Goal: Entertainment & Leisure: Browse casually

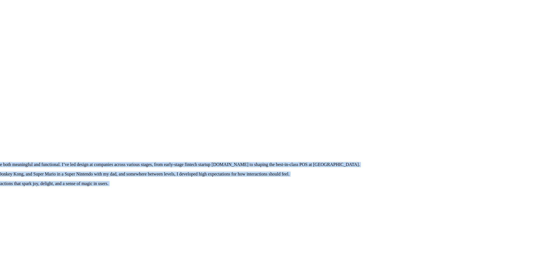
drag, startPoint x: 371, startPoint y: 115, endPoint x: 278, endPoint y: 241, distance: 157.0
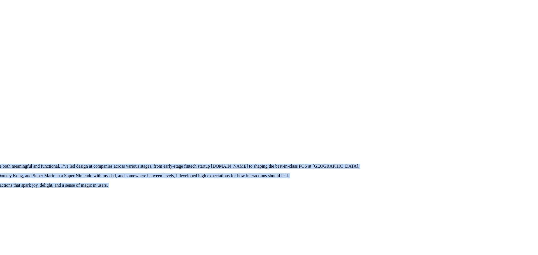
click at [382, 130] on div at bounding box center [174, 130] width 533 height 0
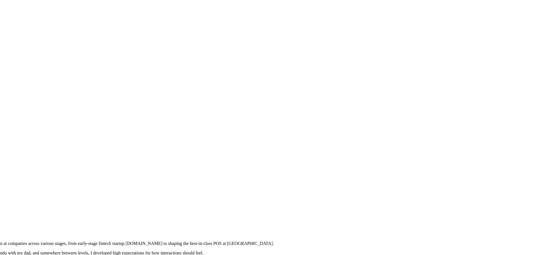
drag, startPoint x: 382, startPoint y: 174, endPoint x: 283, endPoint y: 252, distance: 125.9
click at [283, 208] on div at bounding box center [89, 208] width 533 height 0
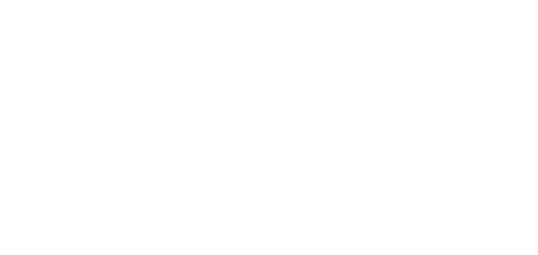
drag, startPoint x: 441, startPoint y: 139, endPoint x: 305, endPoint y: 242, distance: 171.4
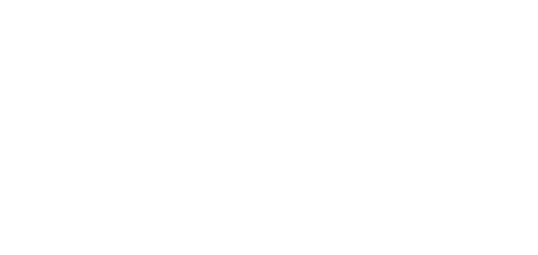
click at [219, 255] on div at bounding box center [89, 260] width 533 height 0
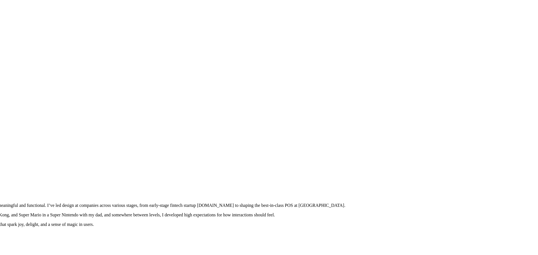
drag, startPoint x: 210, startPoint y: 152, endPoint x: 301, endPoint y: 73, distance: 120.7
click at [311, 169] on div at bounding box center [160, 169] width 533 height 0
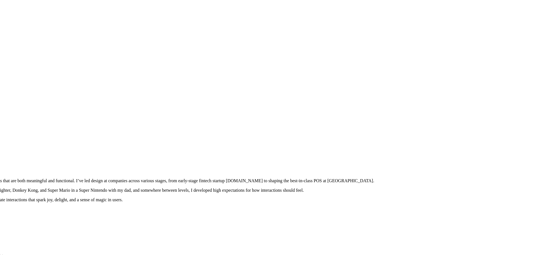
click at [279, 145] on div at bounding box center [189, 145] width 533 height 0
click at [240, 145] on div at bounding box center [189, 145] width 533 height 0
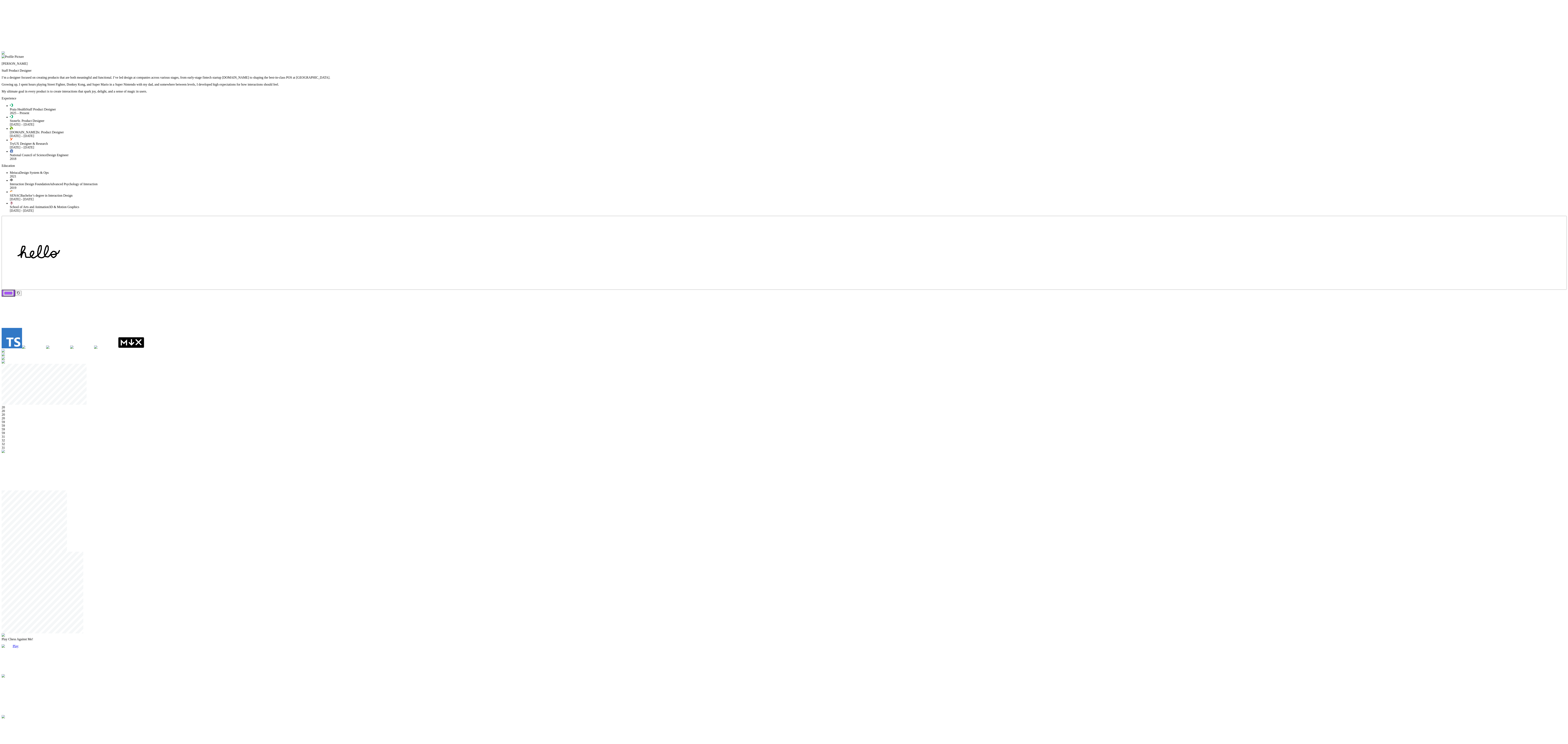
click at [391, 51] on div at bounding box center [784, 51] width 1565 height 0
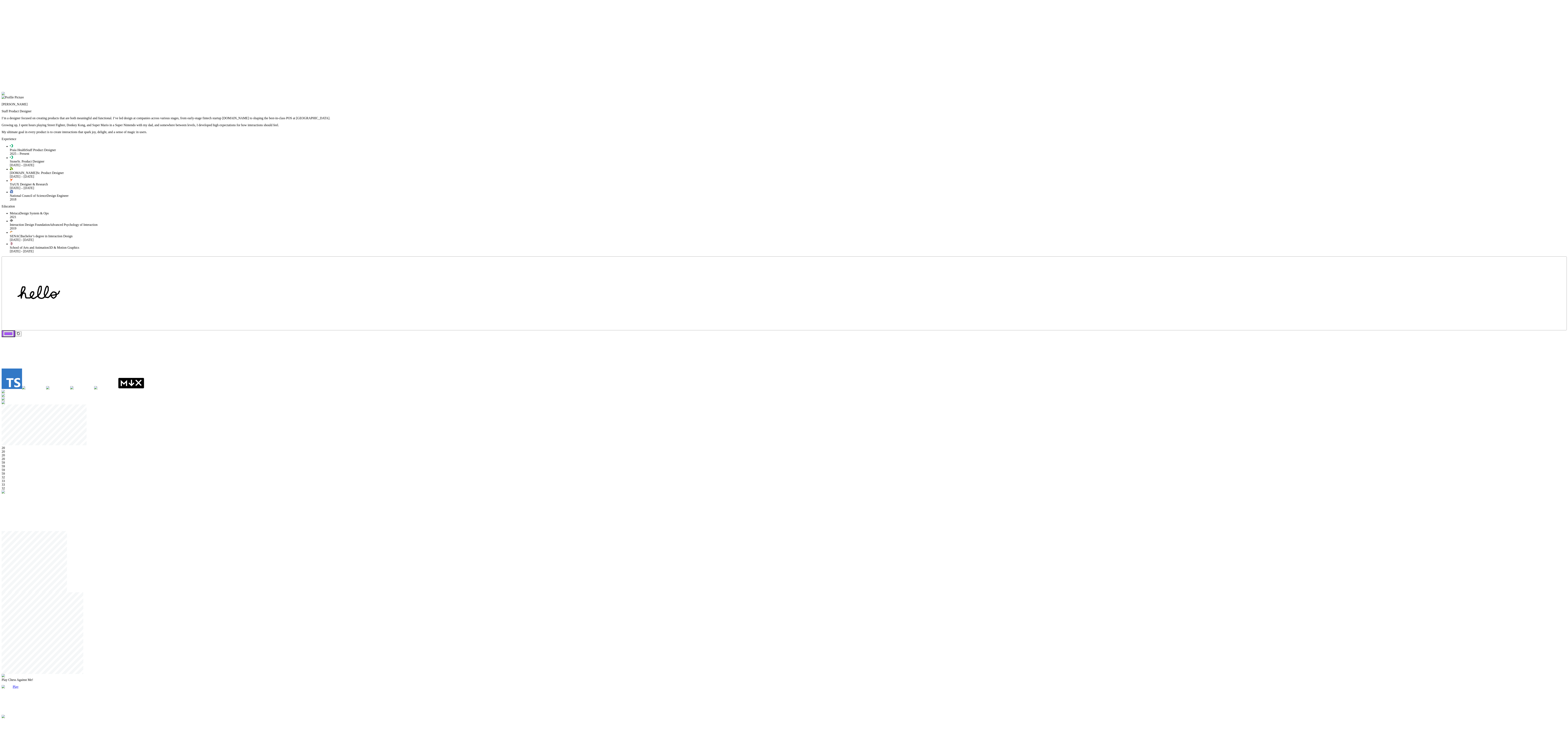
drag, startPoint x: 840, startPoint y: 343, endPoint x: 835, endPoint y: 340, distance: 5.8
click at [391, 92] on div at bounding box center [784, 92] width 1565 height 0
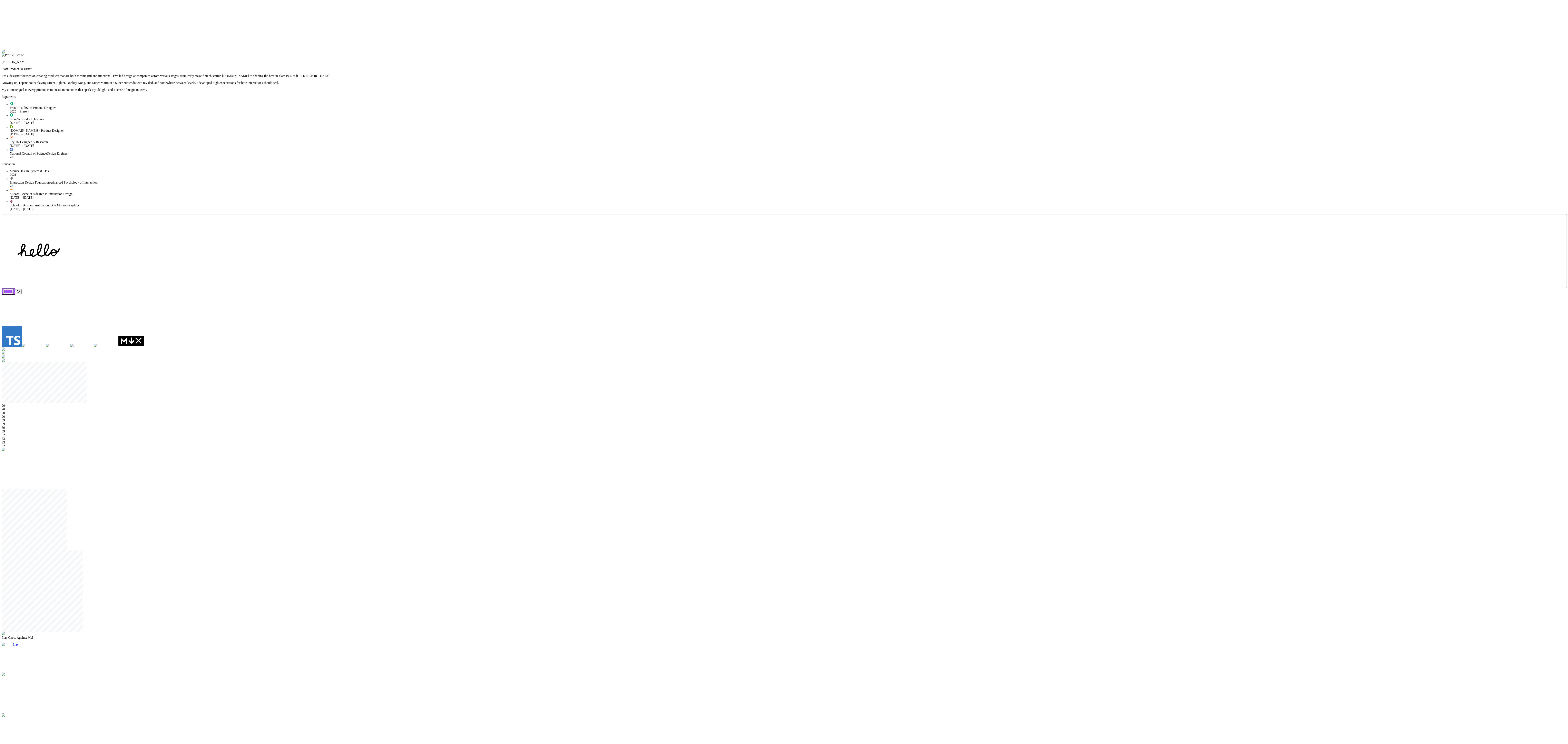
click at [391, 50] on div at bounding box center [784, 50] width 1565 height 0
drag, startPoint x: 835, startPoint y: 340, endPoint x: 889, endPoint y: 347, distance: 54.5
click at [391, 57] on div at bounding box center [784, 57] width 1565 height 0
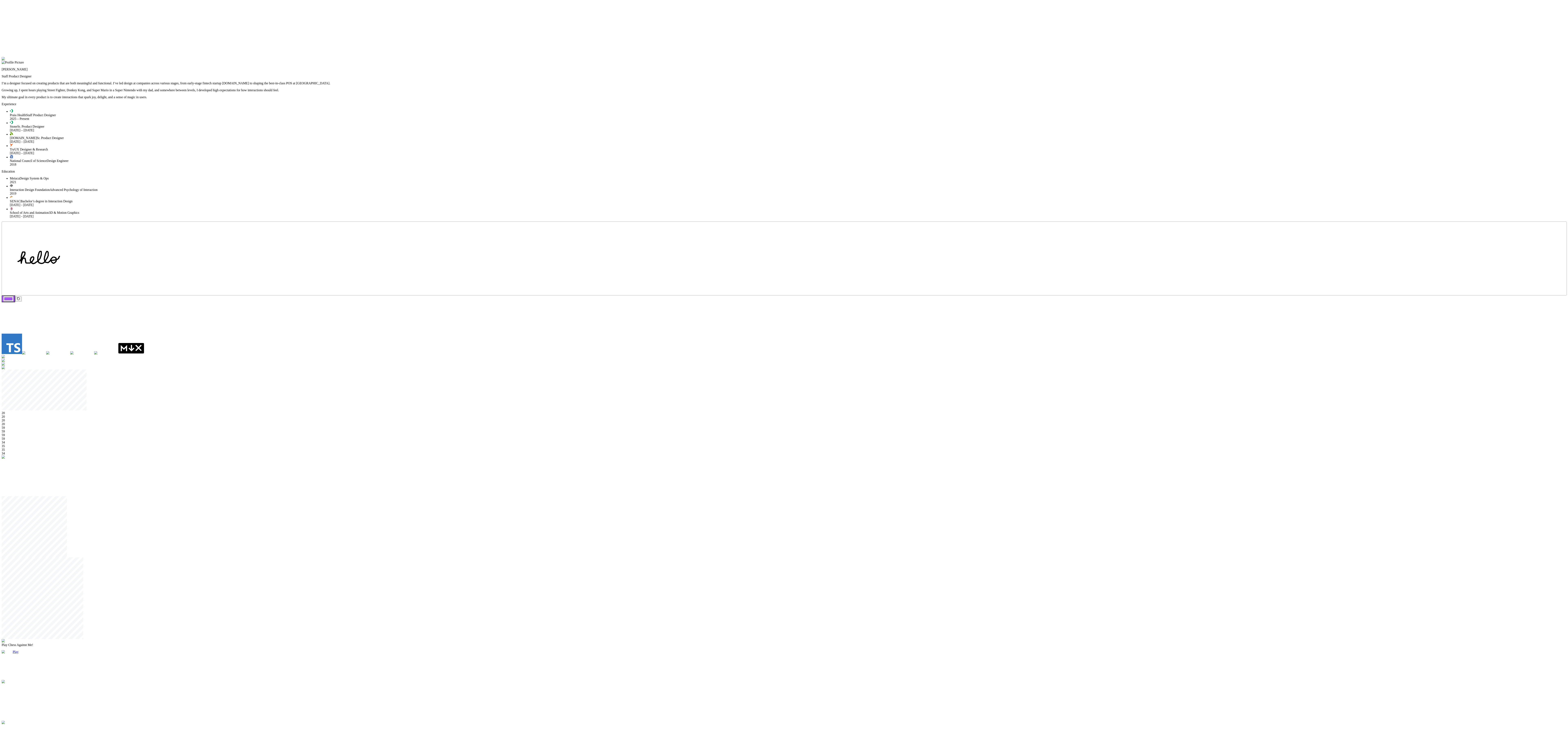
click at [391, 57] on div at bounding box center [784, 57] width 1565 height 0
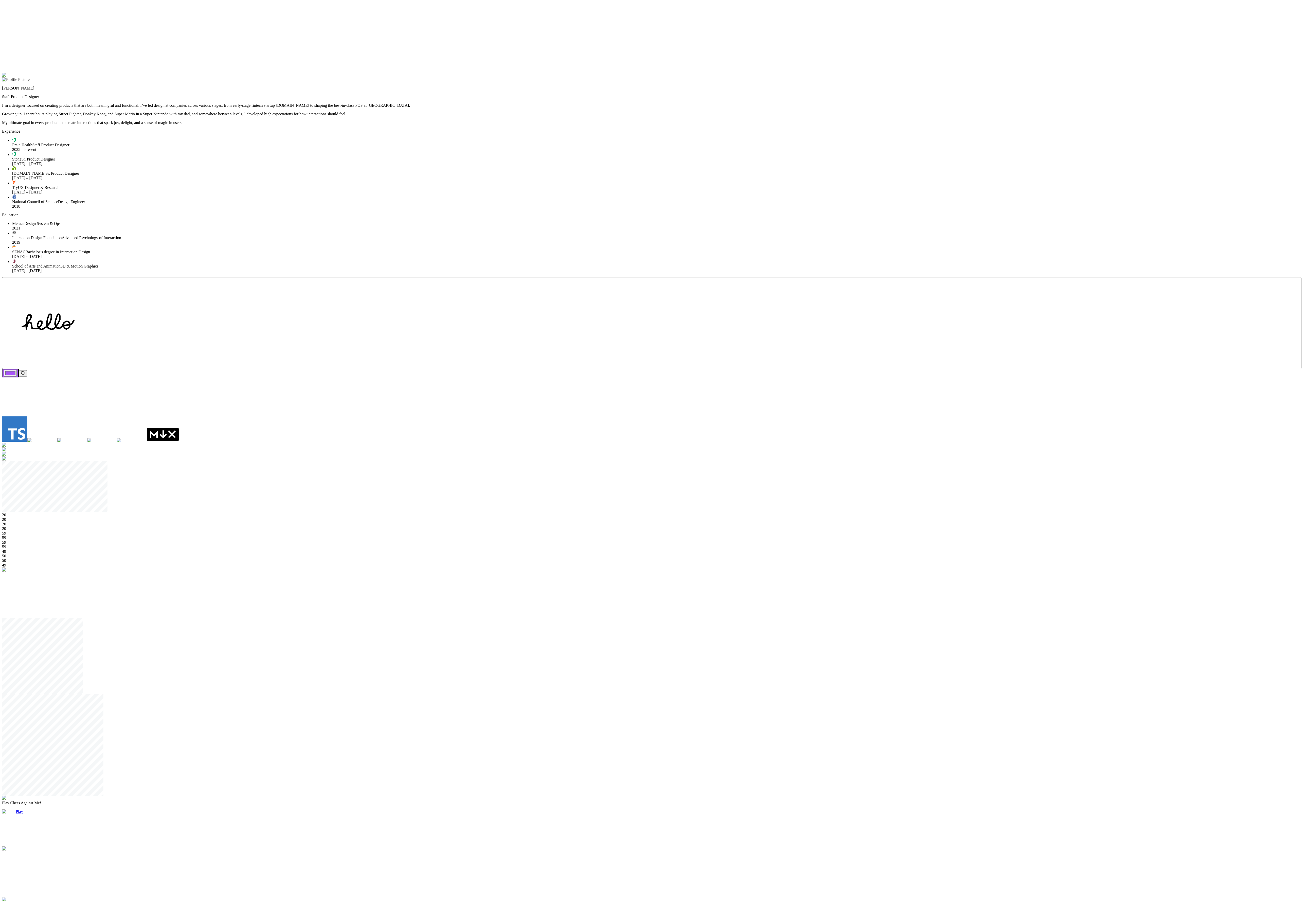
click at [485, 72] on div at bounding box center [651, 72] width 1298 height 0
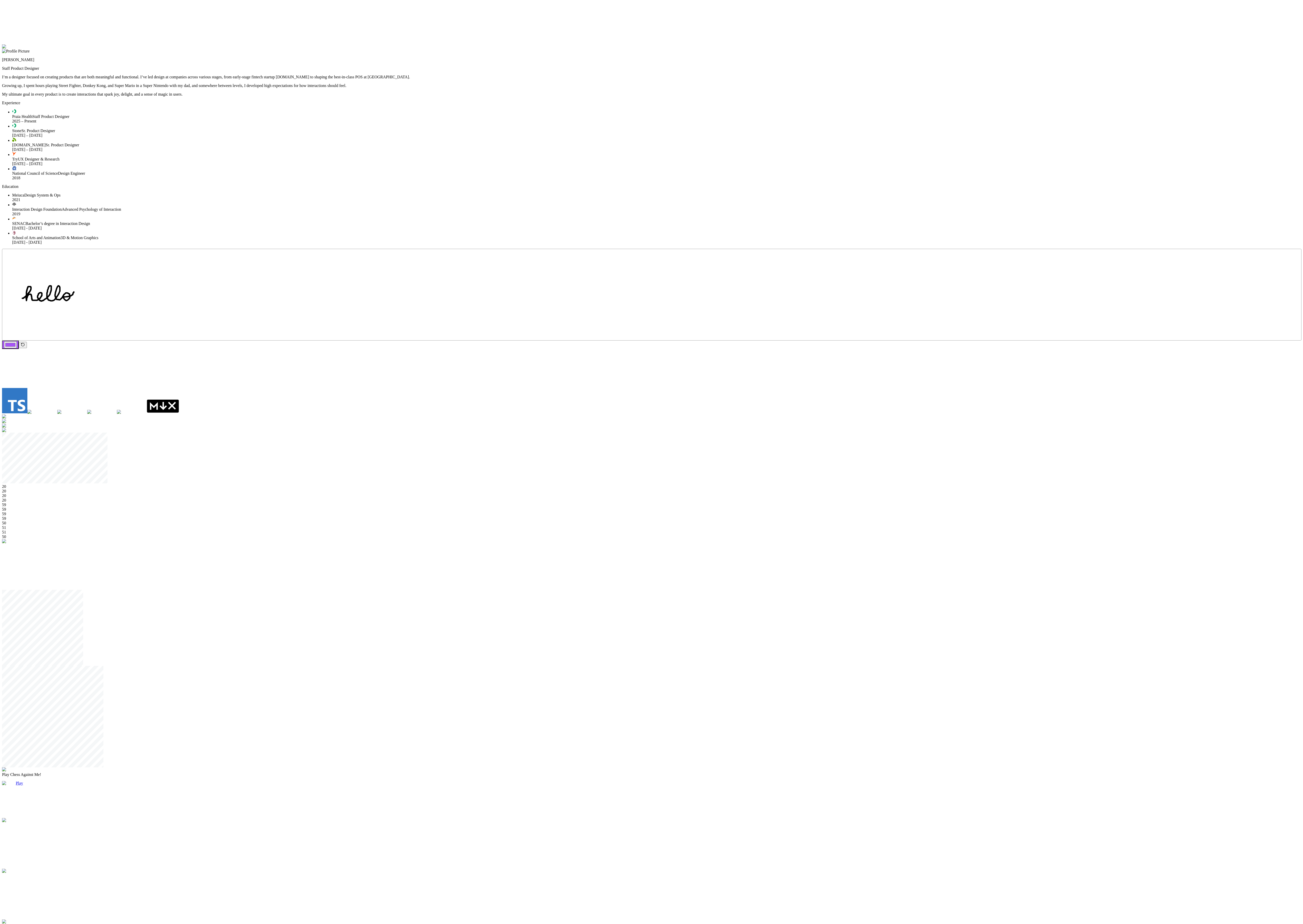
drag, startPoint x: 726, startPoint y: 404, endPoint x: 761, endPoint y: 364, distance: 53.2
click at [485, 44] on div at bounding box center [651, 44] width 1298 height 0
click at [485, 34] on div at bounding box center [651, 34] width 1298 height 0
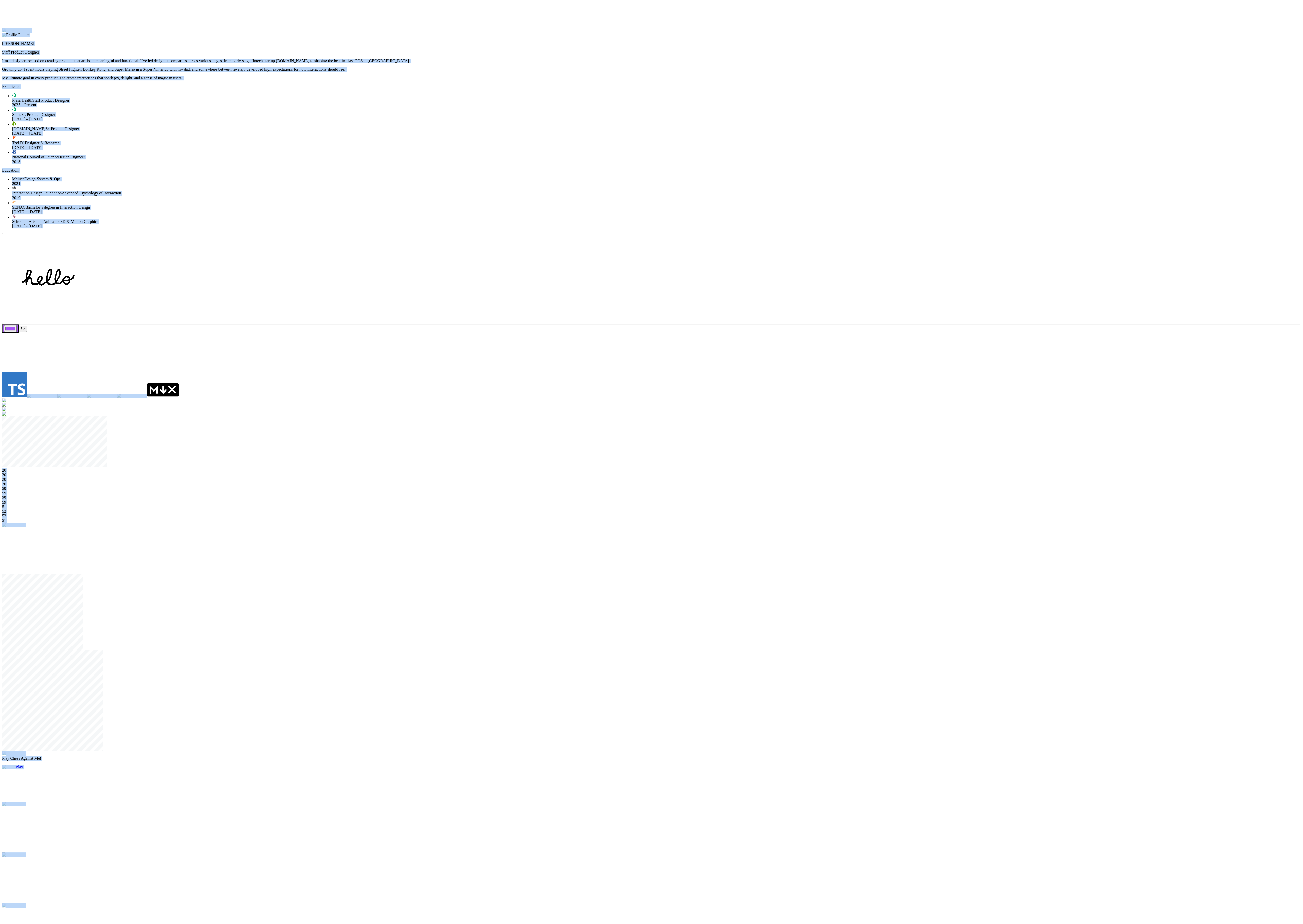
click at [485, 231] on div "Andre Souza Staff Product Designer I’m a designer focused on creating products …" at bounding box center [651, 681] width 1298 height 1308
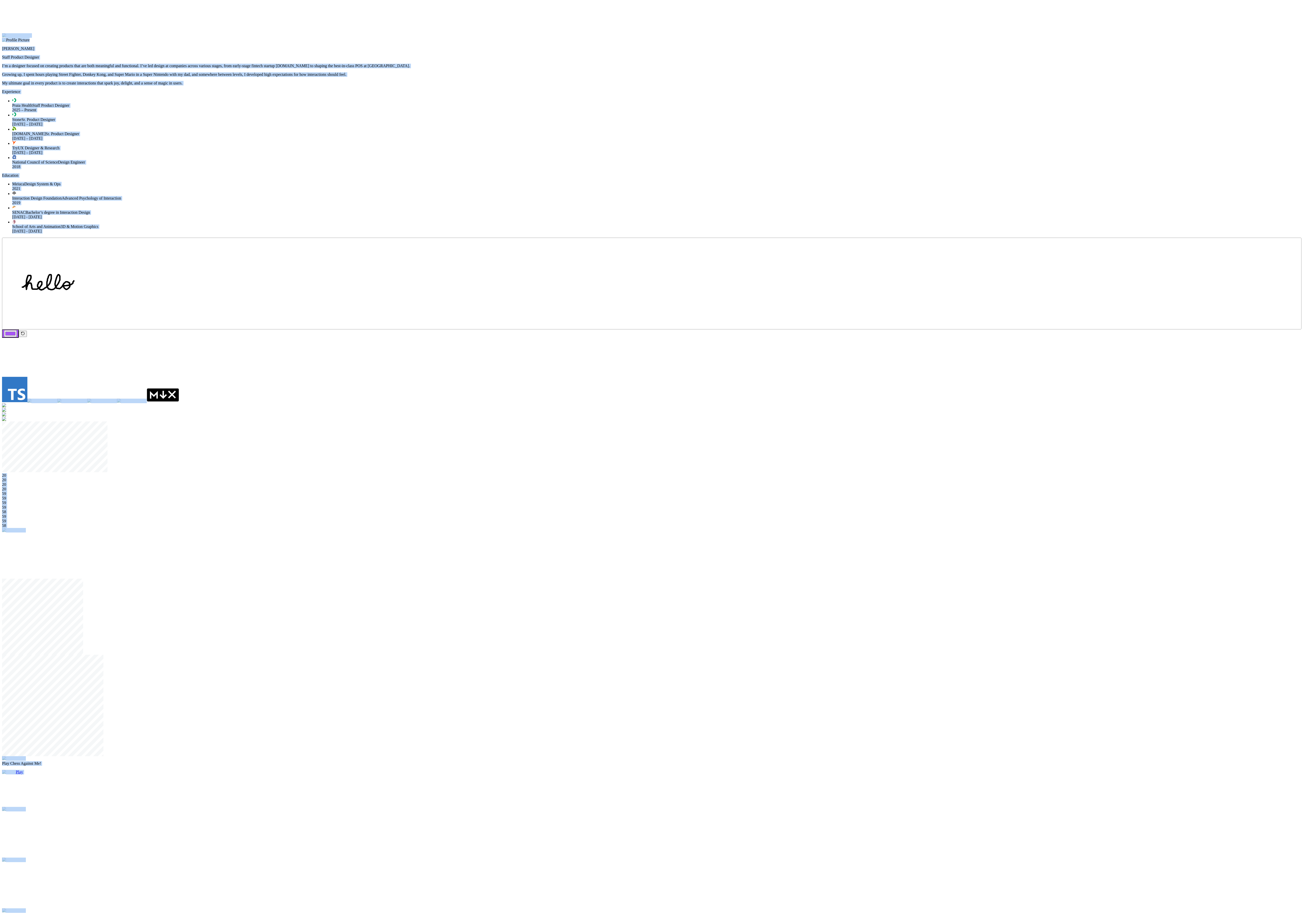
click at [485, 33] on div at bounding box center [651, 33] width 1298 height 0
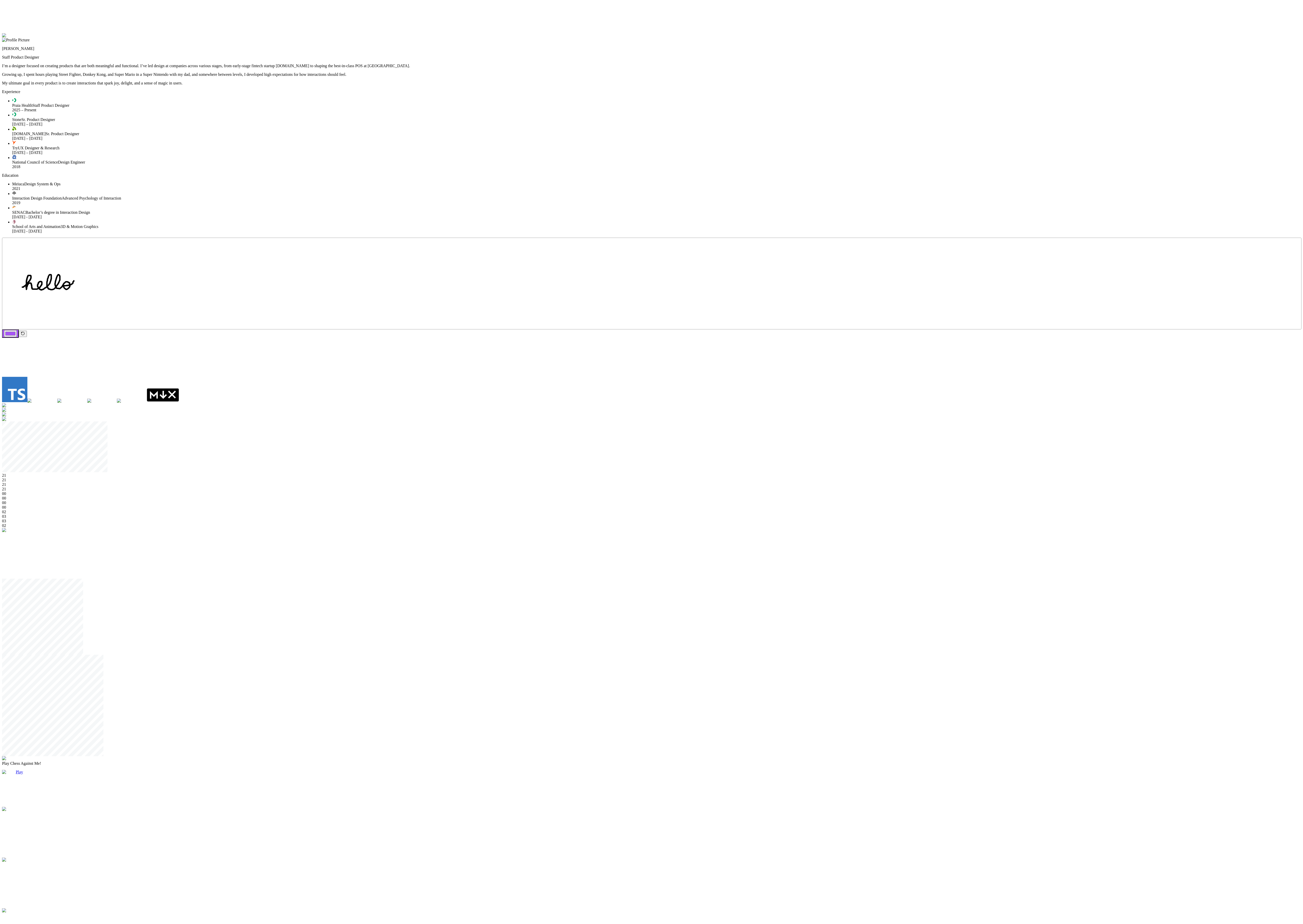
click at [485, 33] on div at bounding box center [651, 33] width 1298 height 0
drag, startPoint x: 709, startPoint y: 331, endPoint x: 715, endPoint y: 376, distance: 45.4
click at [485, 231] on div "Andre Souza Staff Product Designer I’m a designer focused on creating products …" at bounding box center [651, 687] width 1298 height 1308
drag, startPoint x: 714, startPoint y: 331, endPoint x: 692, endPoint y: 395, distance: 67.7
click at [485, 231] on div "Andre Souza Staff Product Designer I’m a designer focused on creating products …" at bounding box center [651, 687] width 1298 height 1308
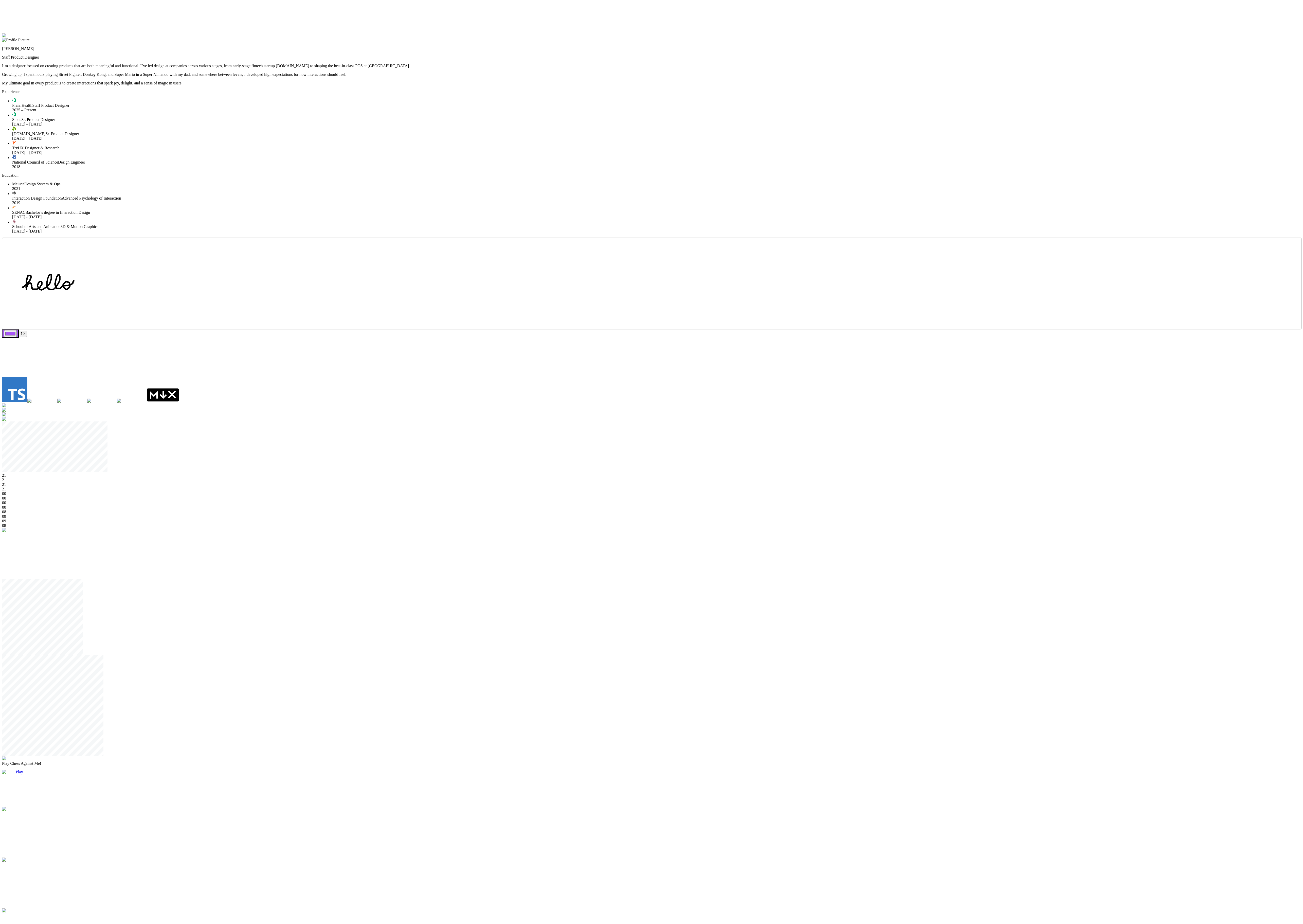
drag, startPoint x: 704, startPoint y: 328, endPoint x: 705, endPoint y: 374, distance: 46.0
click at [485, 231] on div "Andre Souza Staff Product Designer I’m a designer focused on creating products …" at bounding box center [651, 687] width 1298 height 1308
click at [485, 33] on div at bounding box center [651, 33] width 1298 height 0
drag, startPoint x: 709, startPoint y: 337, endPoint x: 696, endPoint y: 329, distance: 15.3
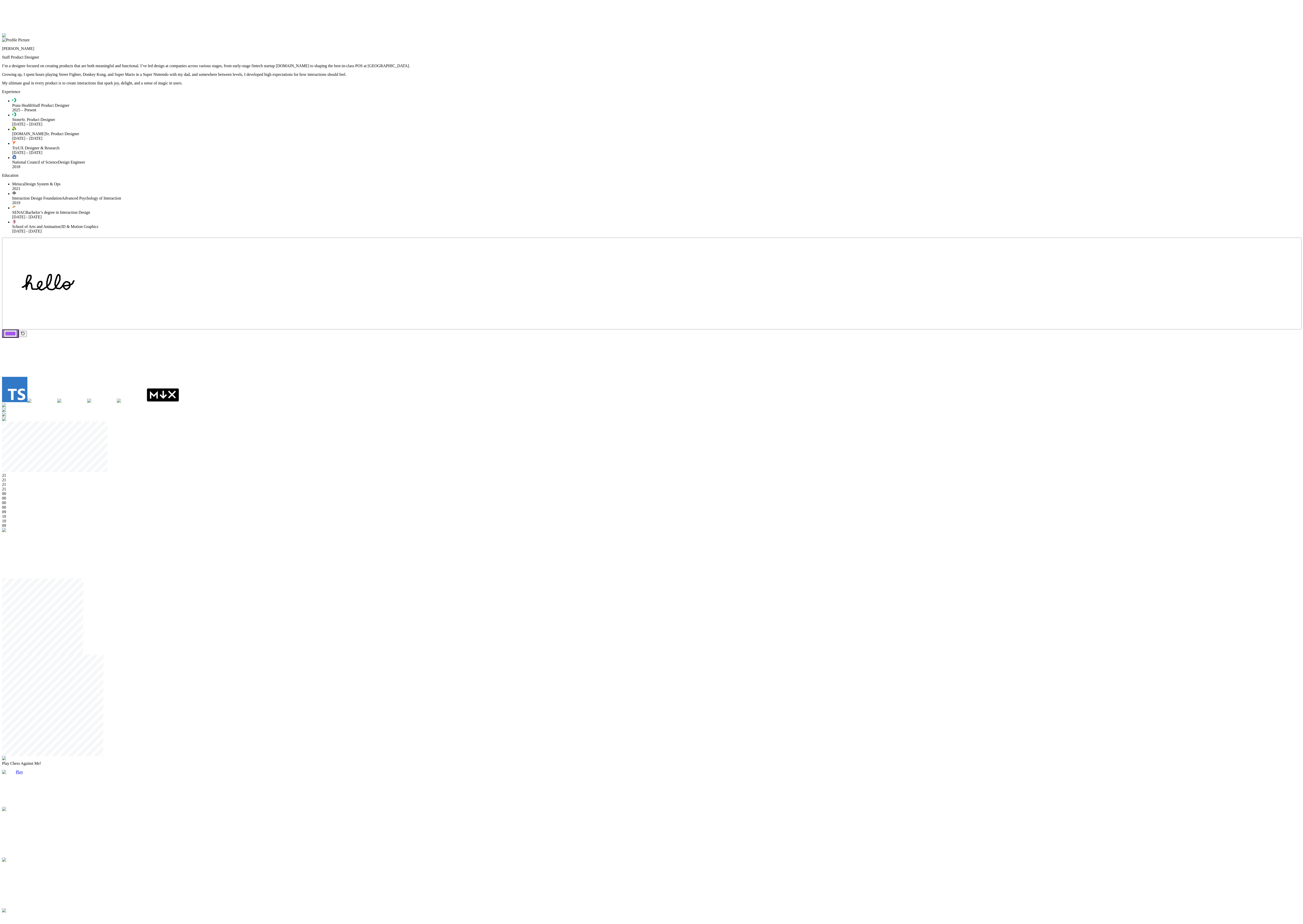
click at [485, 231] on div "Andre Souza Staff Product Designer I’m a designer focused on creating products …" at bounding box center [651, 687] width 1298 height 1308
drag, startPoint x: 696, startPoint y: 331, endPoint x: 708, endPoint y: 338, distance: 13.9
click at [485, 231] on div "Andre Souza Staff Product Designer I’m a designer focused on creating products …" at bounding box center [651, 687] width 1298 height 1308
click at [35, 231] on div at bounding box center [18, 834] width 33 height 51
drag, startPoint x: 709, startPoint y: 331, endPoint x: 710, endPoint y: 390, distance: 59.0
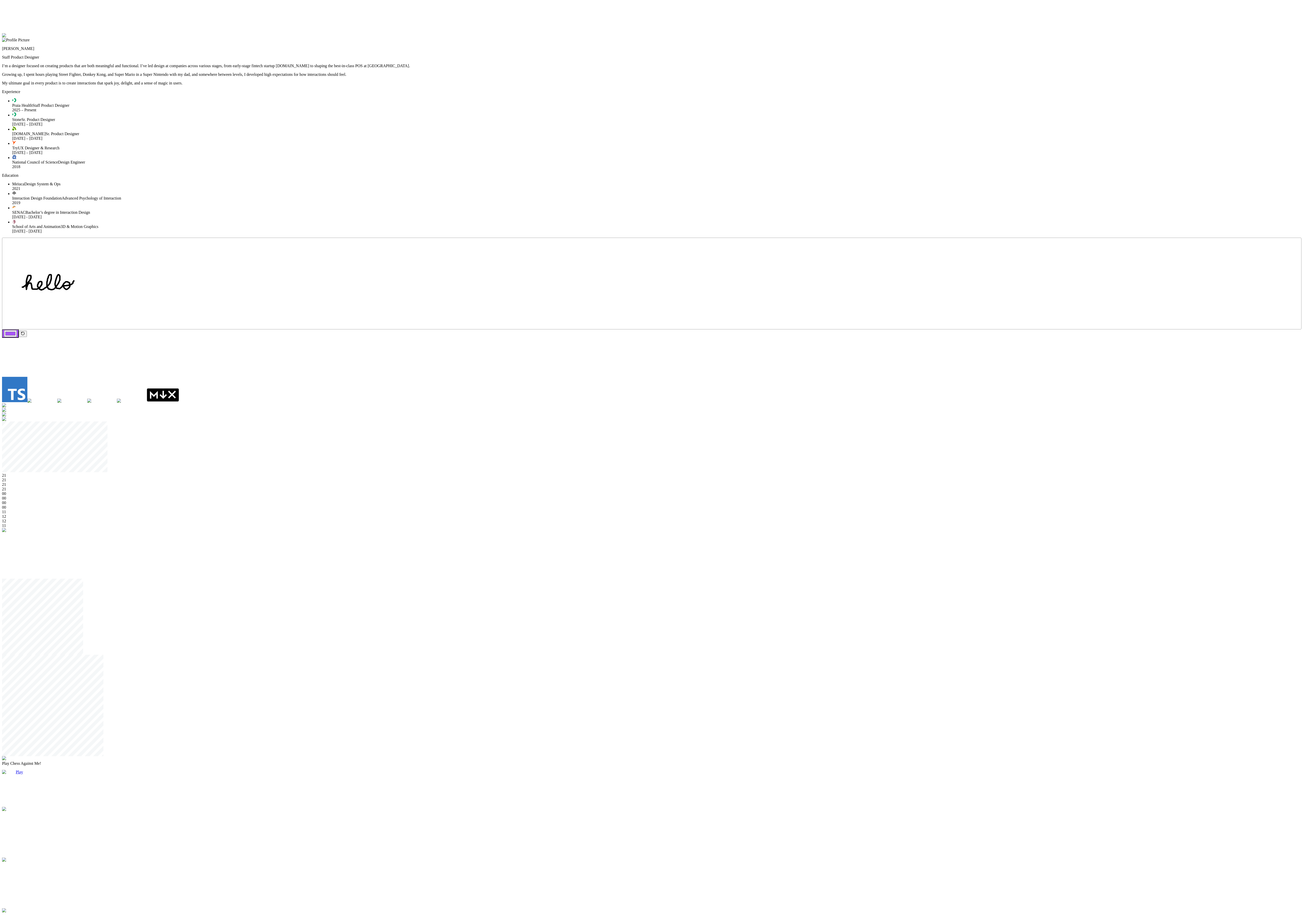
click at [485, 231] on div "Andre Souza Staff Product Designer I’m a designer focused on creating products …" at bounding box center [651, 687] width 1298 height 1308
drag, startPoint x: 689, startPoint y: 325, endPoint x: 736, endPoint y: 350, distance: 53.2
click at [485, 231] on div "Andre Souza Staff Product Designer I’m a designer focused on creating products …" at bounding box center [651, 687] width 1298 height 1308
drag, startPoint x: 705, startPoint y: 331, endPoint x: 755, endPoint y: 394, distance: 80.4
click at [485, 231] on div "Andre Souza Staff Product Designer I’m a designer focused on creating products …" at bounding box center [651, 687] width 1298 height 1308
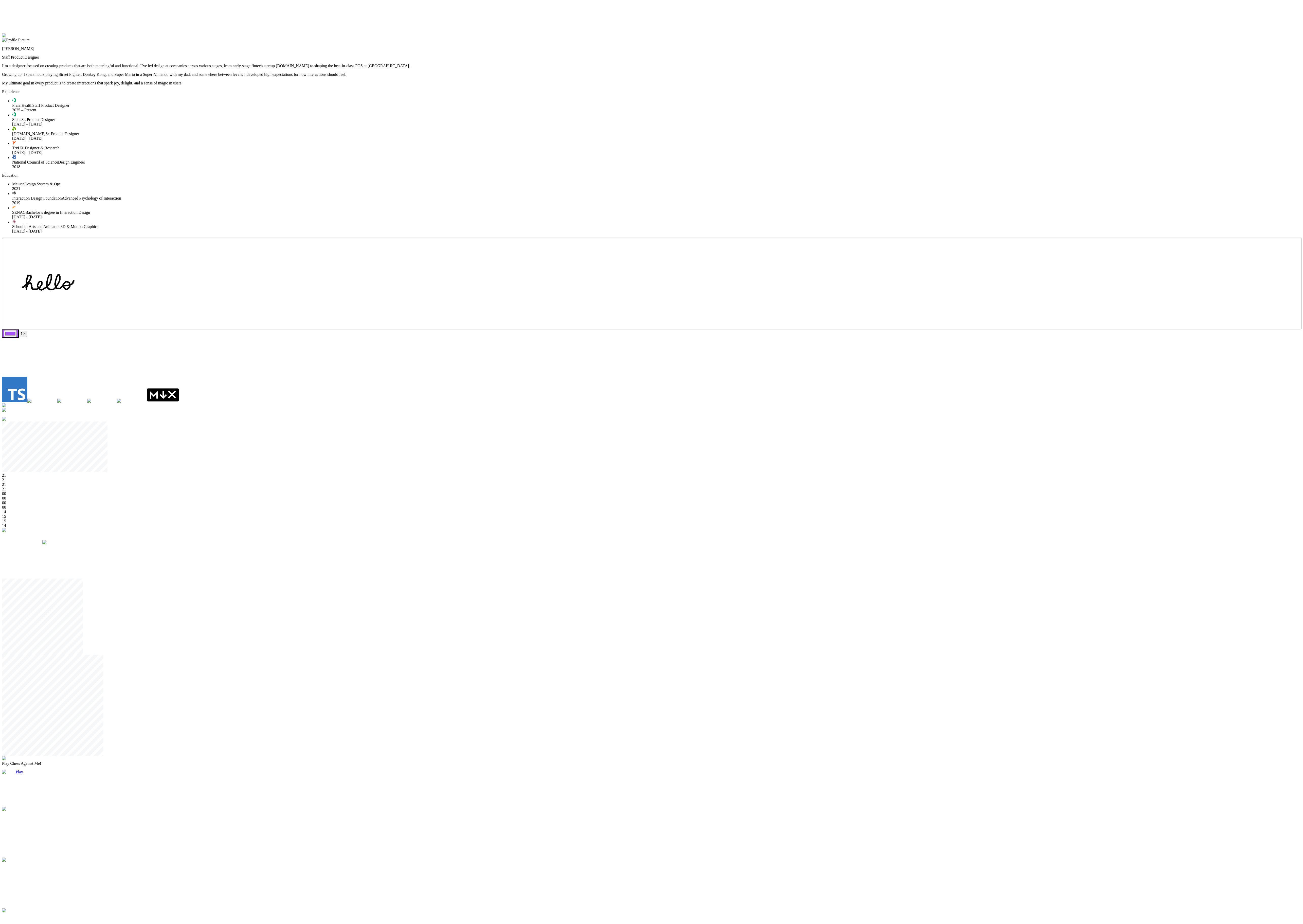
drag, startPoint x: 813, startPoint y: 462, endPoint x: 856, endPoint y: 561, distance: 107.9
click at [485, 231] on div "Andre Souza Staff Product Designer I’m a designer focused on creating products …" at bounding box center [651, 687] width 1298 height 1308
drag, startPoint x: 886, startPoint y: 489, endPoint x: 876, endPoint y: 556, distance: 67.7
click at [485, 231] on div "Andre Souza Staff Product Designer I’m a designer focused on creating products …" at bounding box center [651, 690] width 1298 height 1308
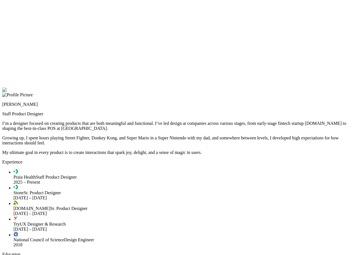
drag, startPoint x: 458, startPoint y: 291, endPoint x: 317, endPoint y: 90, distance: 245.5
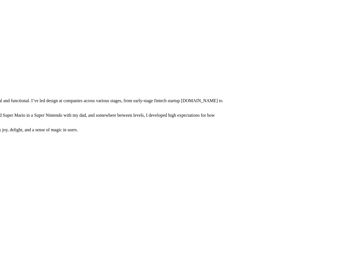
drag, startPoint x: 303, startPoint y: 117, endPoint x: 180, endPoint y: 180, distance: 138.7
click at [180, 65] on div at bounding box center [55, 65] width 355 height 0
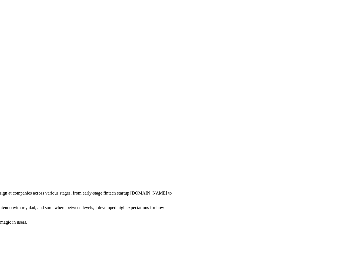
drag, startPoint x: 318, startPoint y: 99, endPoint x: 267, endPoint y: 191, distance: 105.4
click at [183, 157] on div at bounding box center [5, 157] width 355 height 0
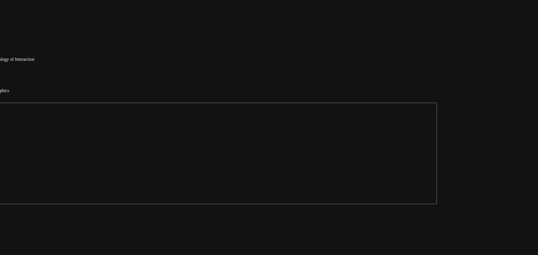
drag, startPoint x: 486, startPoint y: 139, endPoint x: 386, endPoint y: 14, distance: 159.9
drag, startPoint x: 355, startPoint y: 100, endPoint x: 353, endPoint y: 53, distance: 47.4
drag, startPoint x: 390, startPoint y: 105, endPoint x: 208, endPoint y: 112, distance: 182.5
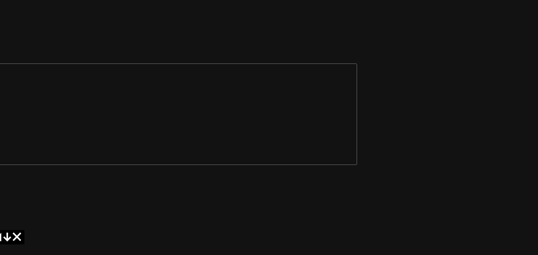
drag, startPoint x: 251, startPoint y: 64, endPoint x: 343, endPoint y: 150, distance: 125.6
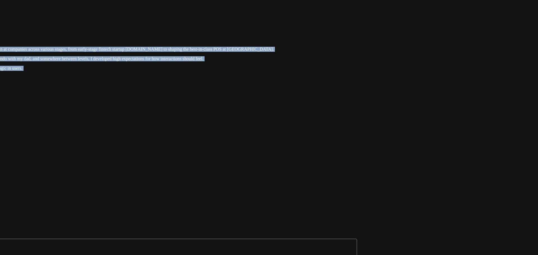
drag, startPoint x: 395, startPoint y: 76, endPoint x: 204, endPoint y: 205, distance: 230.1
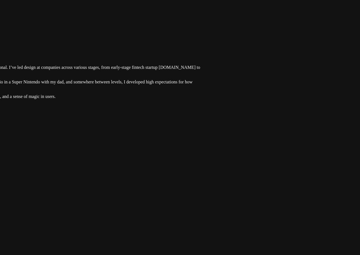
drag, startPoint x: 176, startPoint y: 80, endPoint x: 298, endPoint y: 66, distance: 123.0
click at [212, 31] on div at bounding box center [33, 31] width 355 height 0
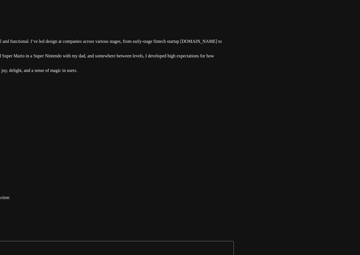
drag, startPoint x: 276, startPoint y: 85, endPoint x: 298, endPoint y: 59, distance: 34.0
click at [233, 5] on div at bounding box center [55, 5] width 355 height 0
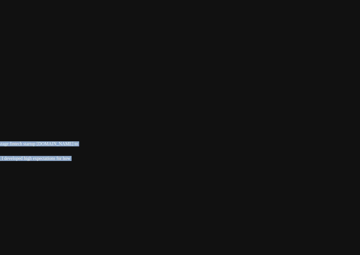
drag, startPoint x: 281, startPoint y: 129, endPoint x: 124, endPoint y: 234, distance: 189.6
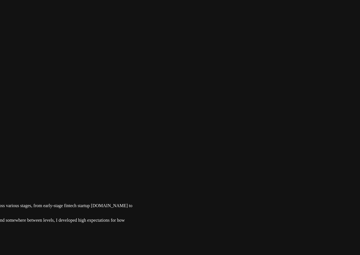
drag, startPoint x: 245, startPoint y: 101, endPoint x: 299, endPoint y: 161, distance: 80.9
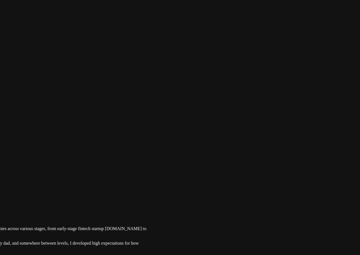
drag, startPoint x: 287, startPoint y: 71, endPoint x: 301, endPoint y: 94, distance: 26.3
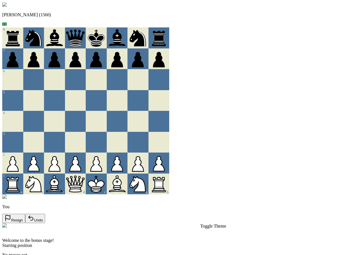
click at [61, 213] on div "You Resign Undo" at bounding box center [179, 208] width 355 height 29
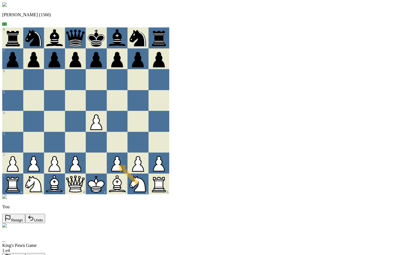
drag, startPoint x: 179, startPoint y: 191, endPoint x: 160, endPoint y: 148, distance: 47.3
click at [128, 148] on div at bounding box center [117, 142] width 21 height 21
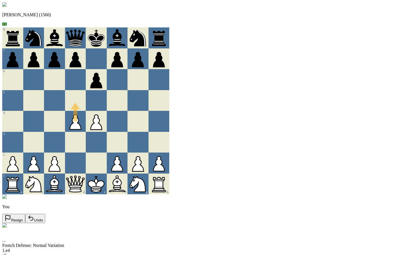
drag, startPoint x: 118, startPoint y: 174, endPoint x: 120, endPoint y: 104, distance: 70.0
click at [86, 104] on div at bounding box center [75, 100] width 21 height 21
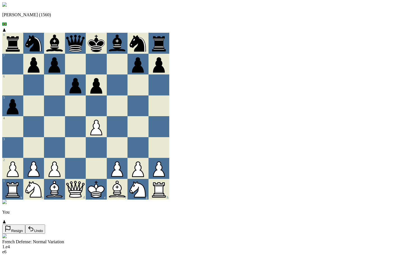
drag, startPoint x: 137, startPoint y: 116, endPoint x: 137, endPoint y: 112, distance: 3.7
click at [107, 112] on div at bounding box center [96, 106] width 21 height 21
drag, startPoint x: 137, startPoint y: 108, endPoint x: 137, endPoint y: 102, distance: 5.9
click at [107, 103] on div at bounding box center [96, 106] width 21 height 21
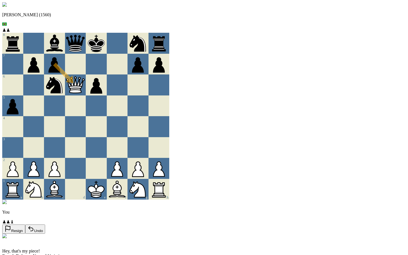
drag, startPoint x: 99, startPoint y: 68, endPoint x: 125, endPoint y: 99, distance: 40.9
click at [107, 116] on div at bounding box center [96, 106] width 21 height 21
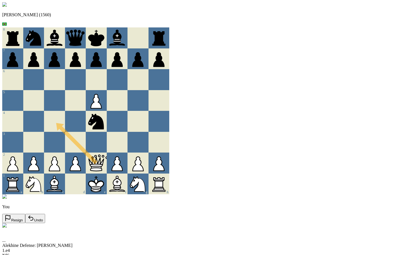
drag, startPoint x: 141, startPoint y: 165, endPoint x: 96, endPoint y: 123, distance: 61.6
